Goal: Task Accomplishment & Management: Manage account settings

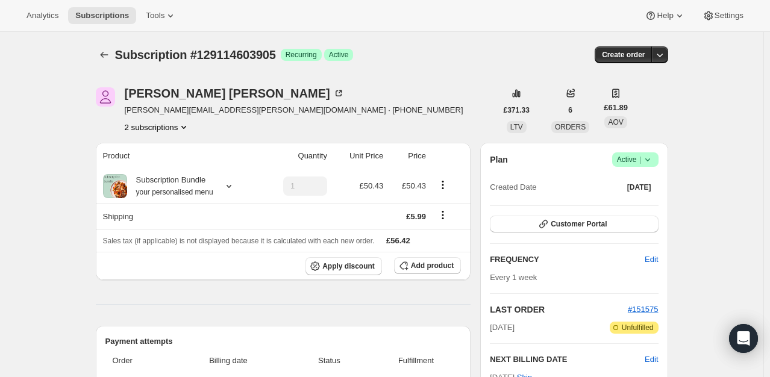
click at [650, 159] on icon at bounding box center [648, 160] width 12 height 12
click at [635, 203] on span "Cancel subscription" at bounding box center [639, 203] width 68 height 9
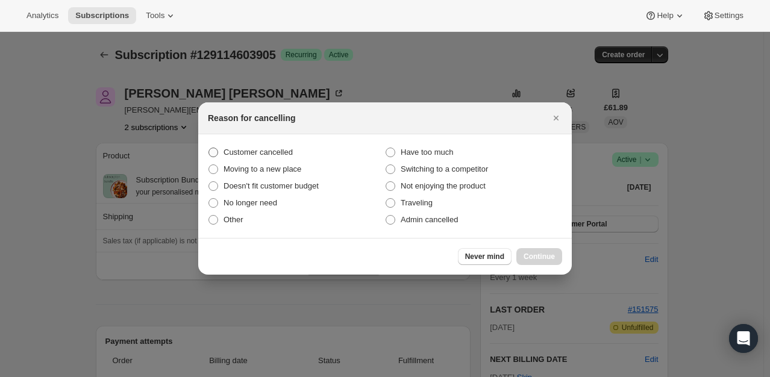
click at [284, 159] on label "Customer cancelled" at bounding box center [296, 152] width 177 height 17
click at [209, 148] on input "Customer cancelled" at bounding box center [209, 148] width 1 height 1
radio input "true"
click at [557, 260] on button "Continue" at bounding box center [540, 256] width 46 height 17
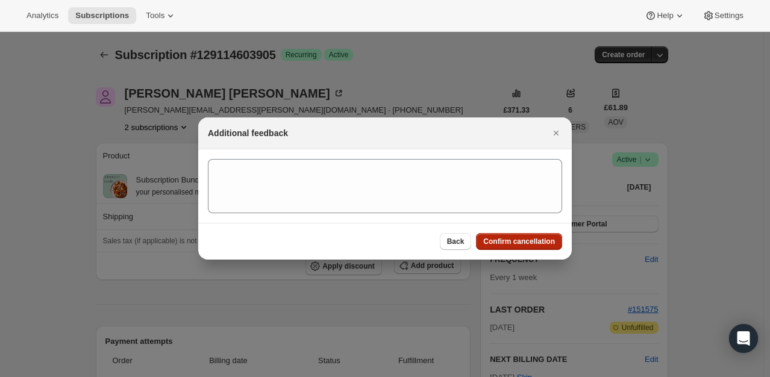
click at [535, 247] on button "Confirm cancellation" at bounding box center [519, 241] width 86 height 17
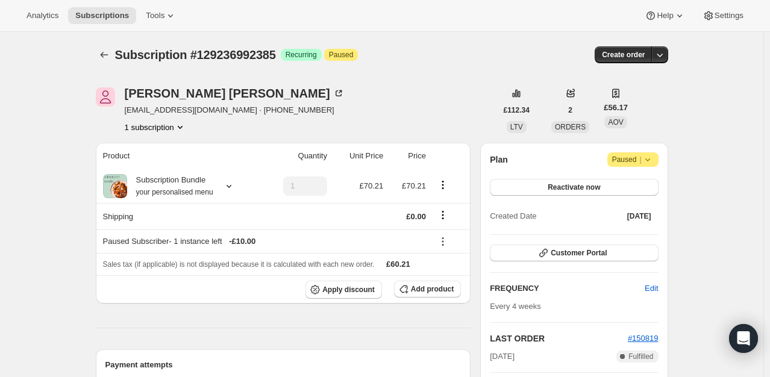
click at [650, 163] on icon at bounding box center [648, 160] width 12 height 12
click at [636, 184] on span "Cancel subscription" at bounding box center [637, 182] width 68 height 9
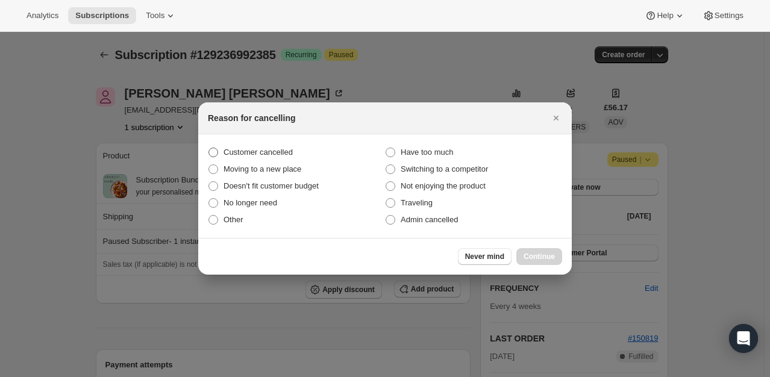
click at [219, 159] on label "Customer cancelled" at bounding box center [296, 152] width 177 height 17
click at [209, 148] on input "Customer cancelled" at bounding box center [209, 148] width 1 height 1
radio input "true"
click at [527, 256] on span "Continue" at bounding box center [539, 257] width 31 height 10
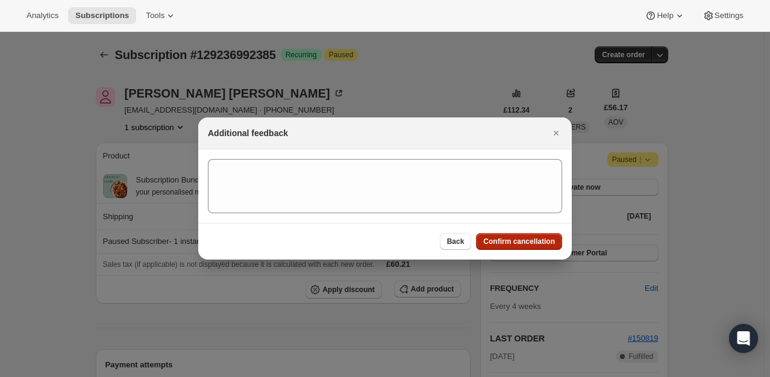
click at [525, 243] on span "Confirm cancellation" at bounding box center [519, 242] width 72 height 10
